Goal: Transaction & Acquisition: Purchase product/service

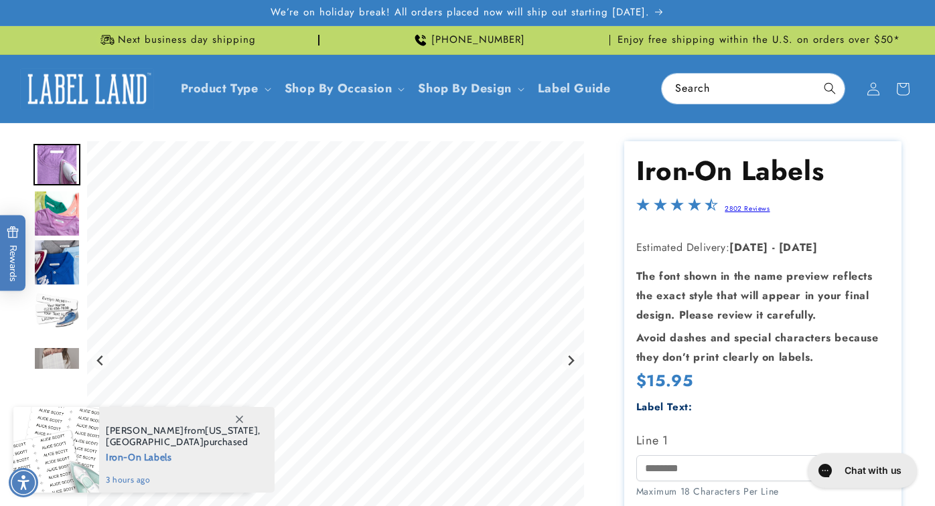
click at [62, 217] on img "Go to slide 2" at bounding box center [56, 213] width 47 height 47
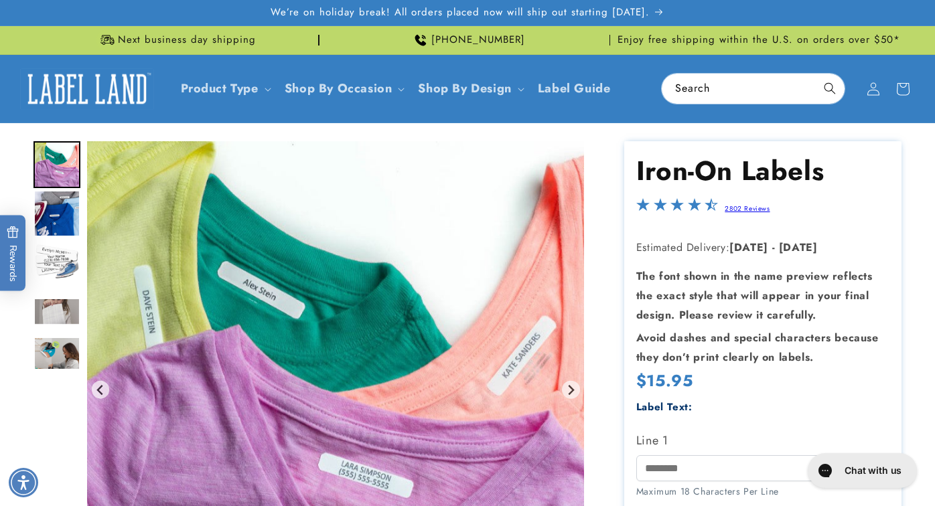
click at [62, 258] on img "Go to slide 4" at bounding box center [56, 262] width 47 height 47
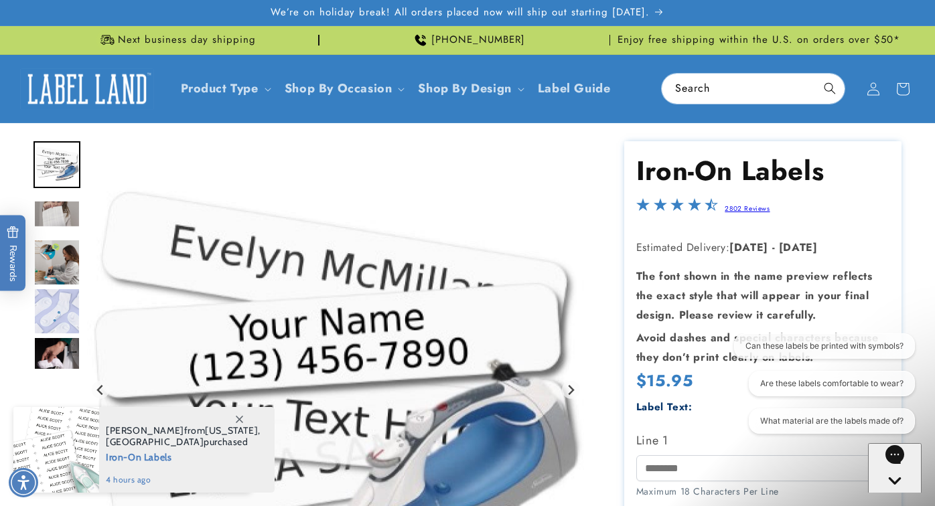
click at [60, 218] on img "Go to slide 5" at bounding box center [56, 213] width 47 height 27
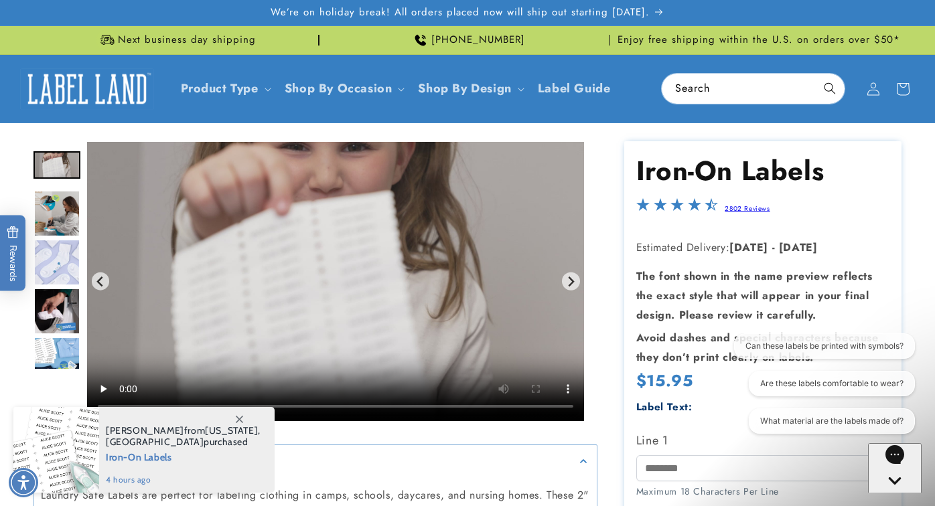
click at [61, 224] on img "Go to slide 6" at bounding box center [56, 213] width 47 height 47
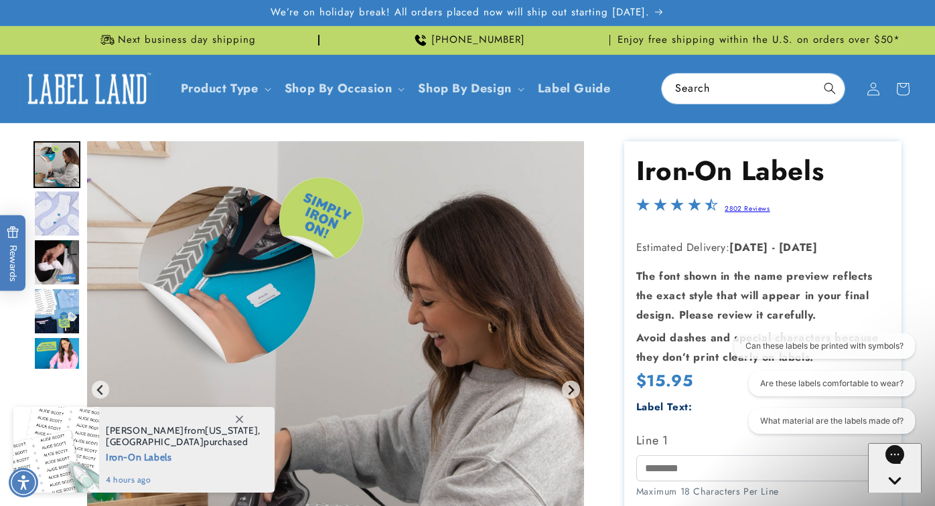
click at [61, 224] on img "Go to slide 7" at bounding box center [56, 213] width 47 height 47
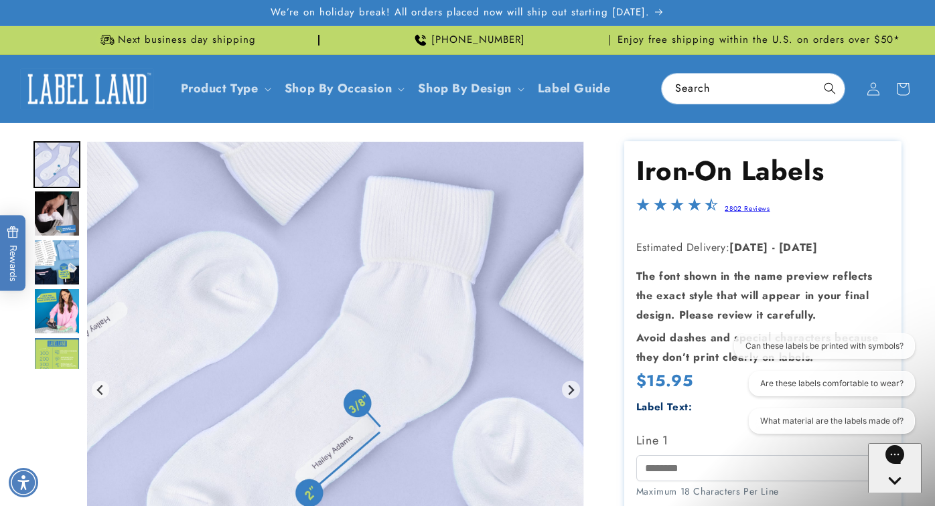
click at [56, 259] on img "Go to slide 9" at bounding box center [56, 262] width 47 height 47
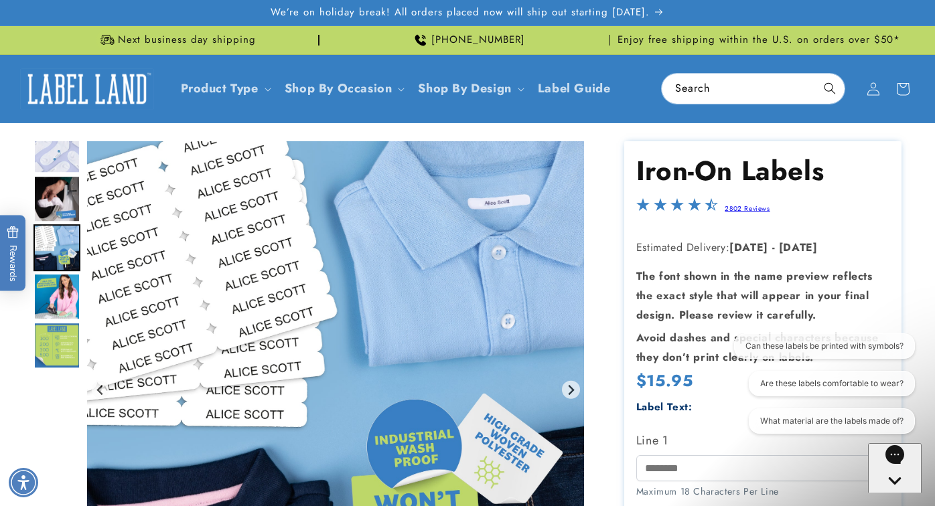
click at [56, 297] on img "Go to slide 10" at bounding box center [56, 296] width 47 height 47
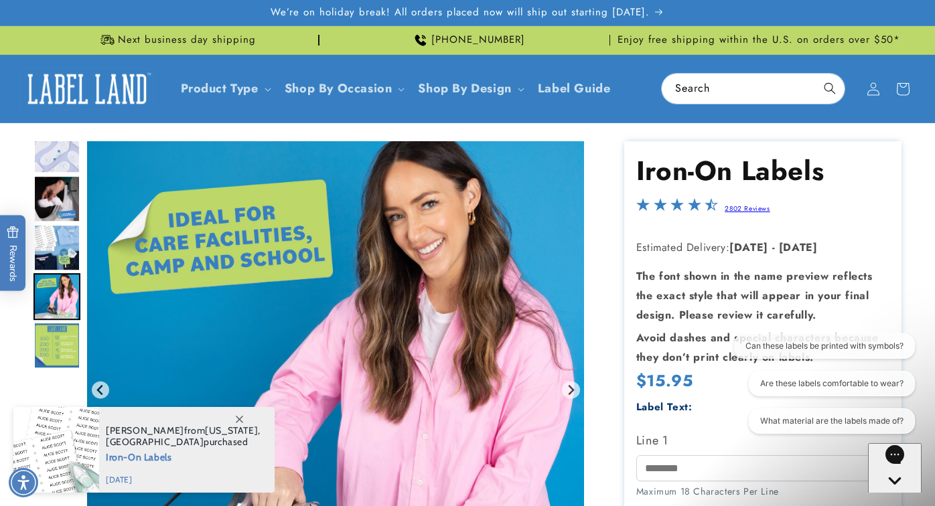
click at [58, 249] on img "Go to slide 9" at bounding box center [56, 247] width 47 height 47
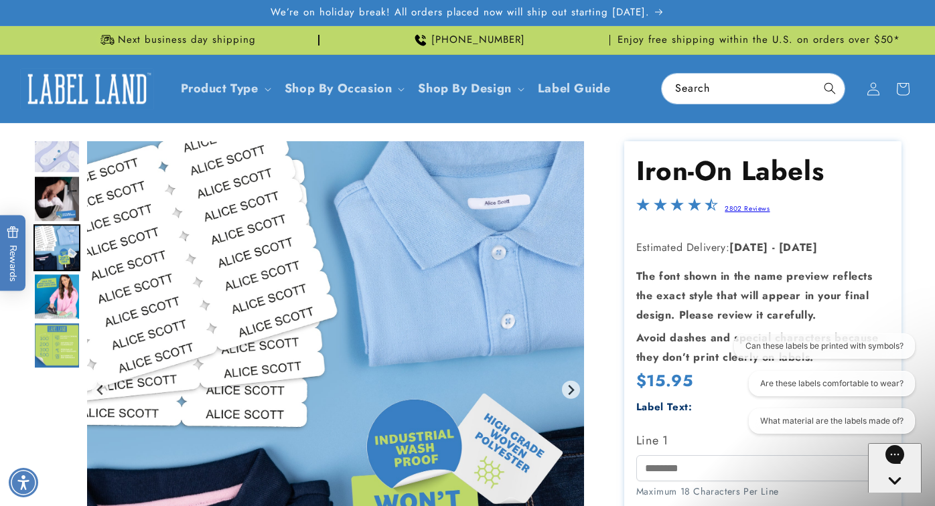
click at [56, 282] on img "Go to slide 10" at bounding box center [56, 296] width 47 height 47
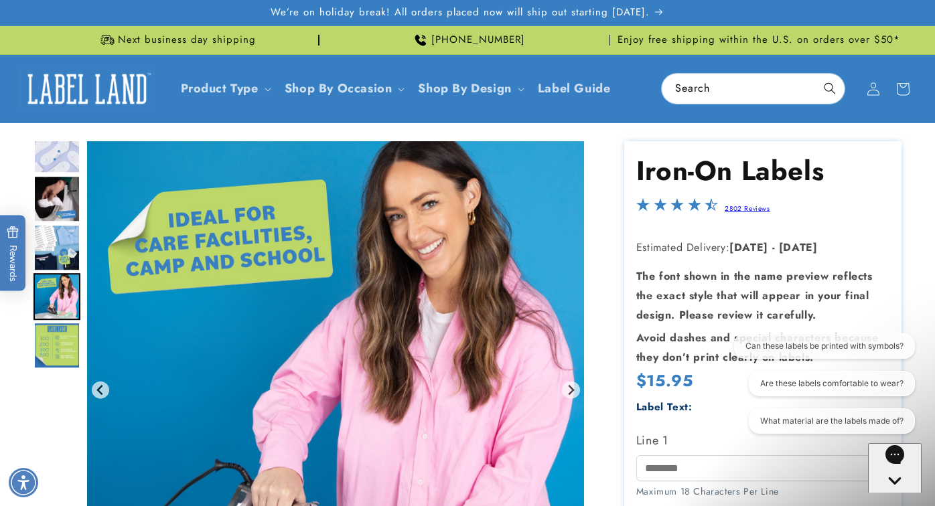
click at [58, 352] on img "Go to slide 11" at bounding box center [56, 345] width 47 height 47
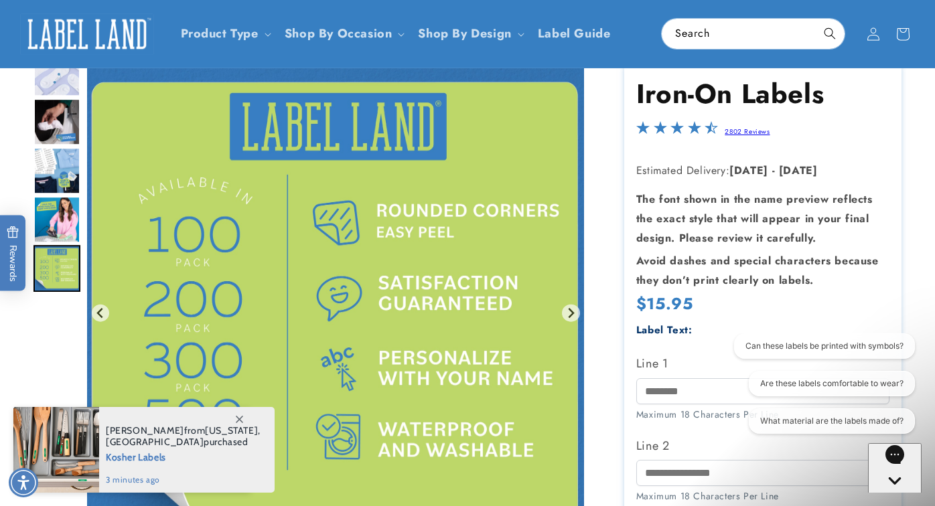
scroll to position [77, 0]
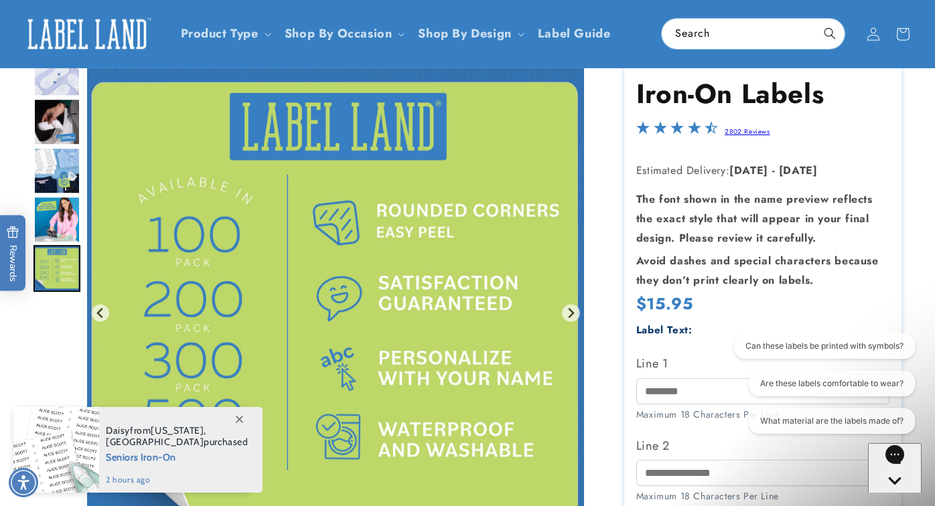
click at [241, 419] on icon at bounding box center [239, 419] width 7 height 7
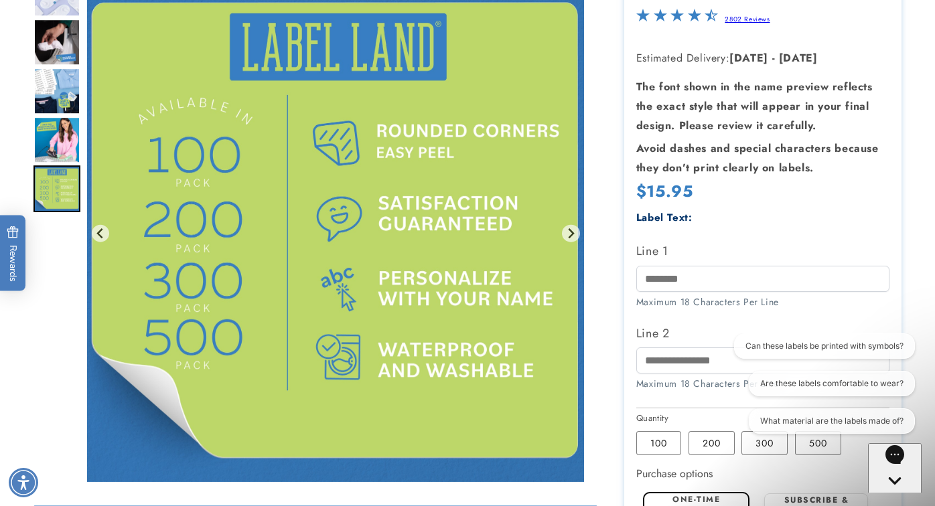
scroll to position [222, 0]
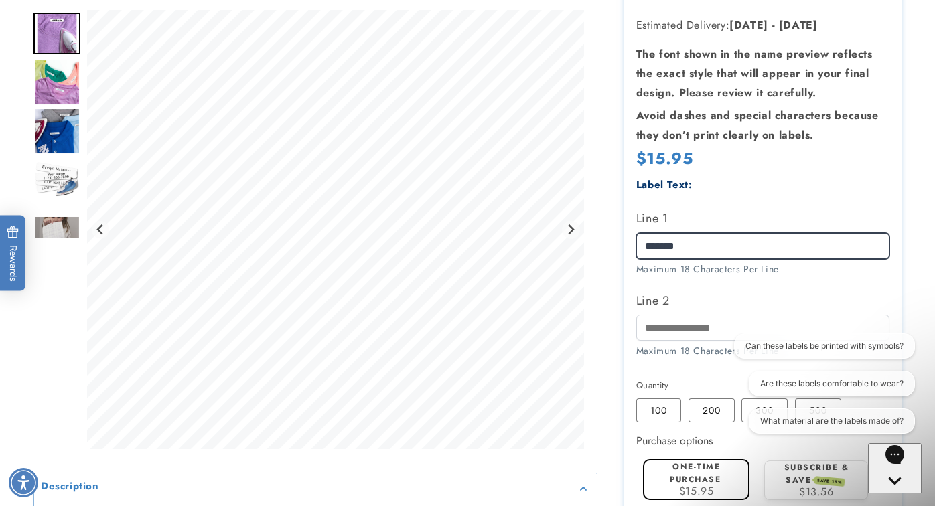
type input "*******"
click at [807, 299] on label "Line 2" at bounding box center [763, 300] width 254 height 21
click at [807, 315] on input "Line 2" at bounding box center [763, 328] width 254 height 26
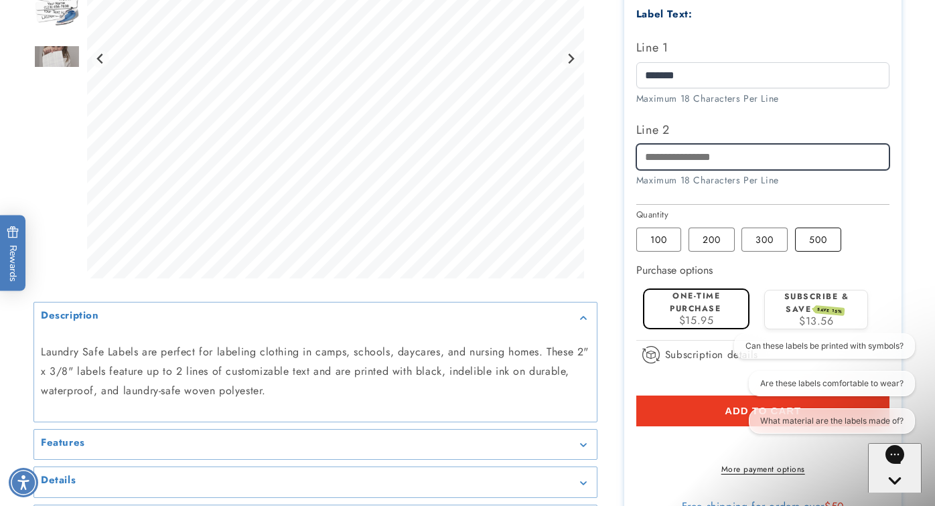
scroll to position [394, 0]
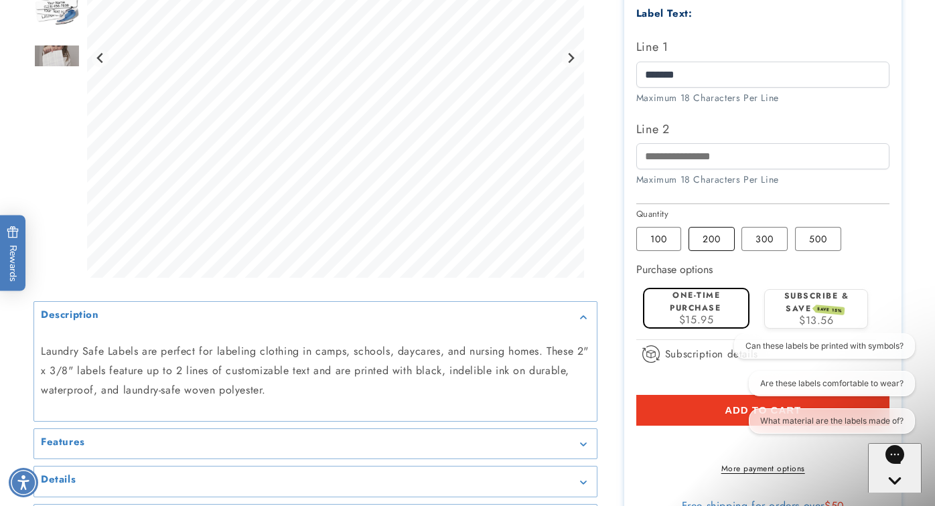
click at [702, 234] on label "200 Variant sold out or unavailable" at bounding box center [712, 239] width 46 height 24
click at [656, 235] on label "100 Variant sold out or unavailable" at bounding box center [658, 239] width 45 height 24
click at [714, 232] on label "200 Variant sold out or unavailable" at bounding box center [712, 239] width 46 height 24
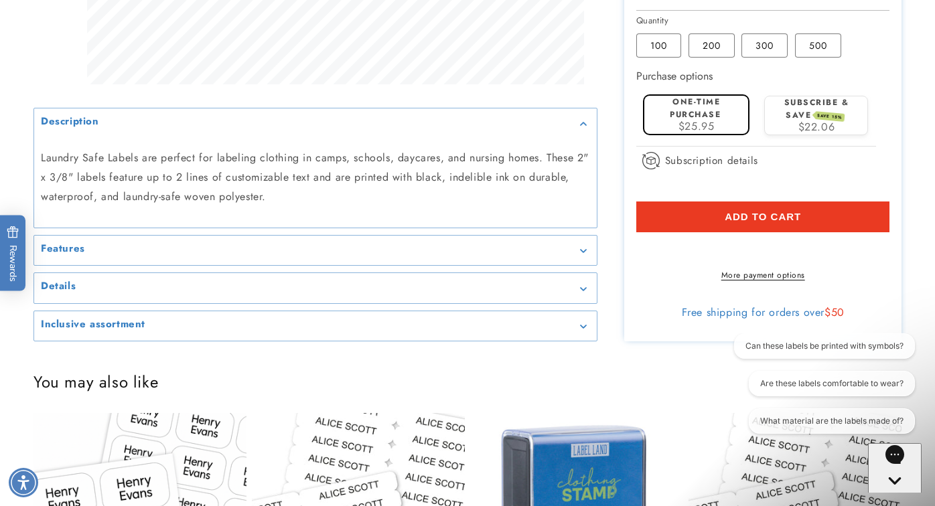
scroll to position [594, 0]
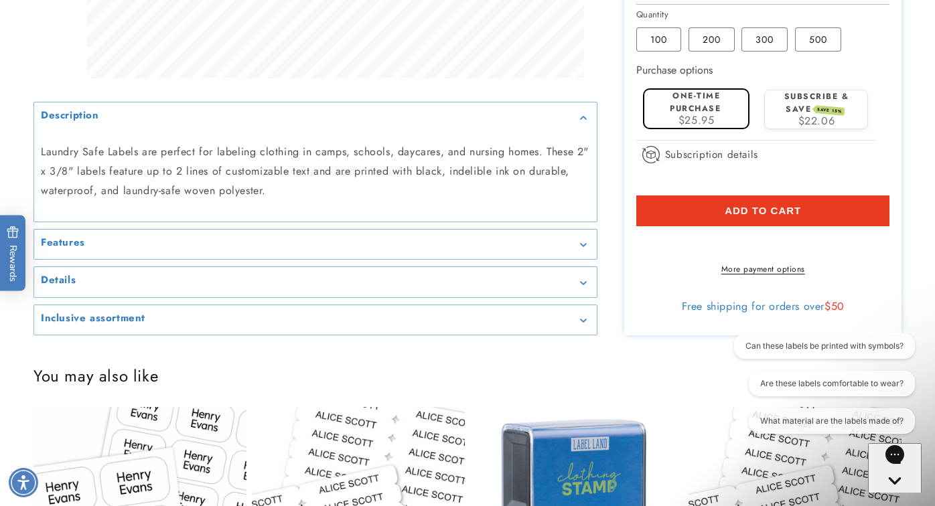
click at [640, 247] on shop-pay-wallet-button at bounding box center [638, 241] width 4 height 15
